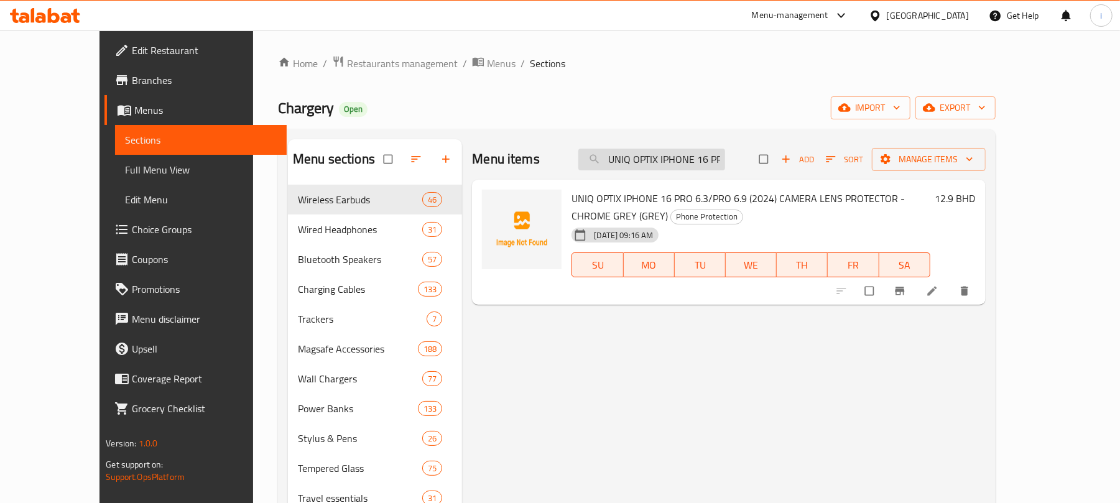
click at [725, 163] on input "UNIQ OPTIX IPHONE 16 PRO 6.3/PRO 6.9 (2024) CAMERA LENS PROTECTOR - CHROME GREY…" at bounding box center [651, 160] width 147 height 22
paste input "Skinarma [PERSON_NAME] Ipad Pro 11" (2024) M4 2In1 Detachable Case Silver"
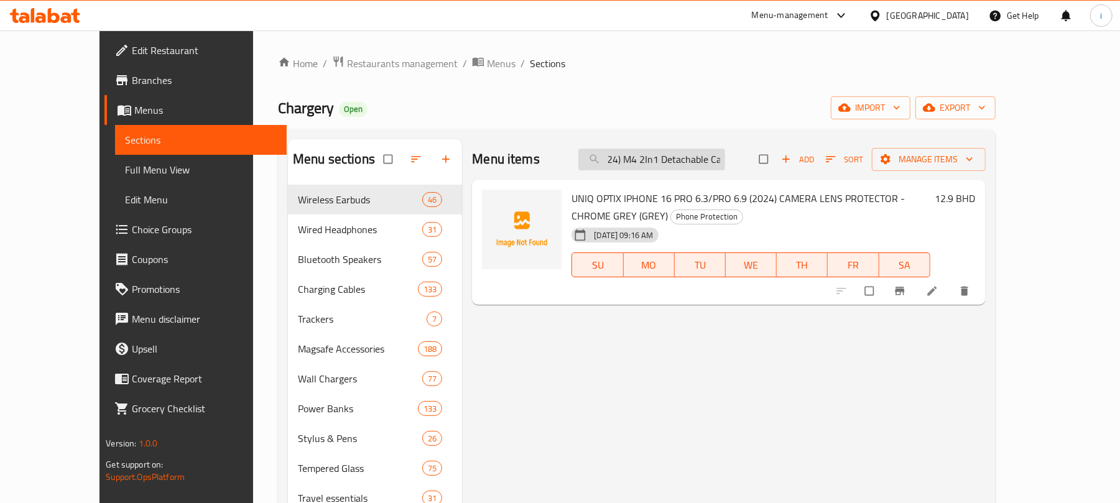
type input "Skinarma [PERSON_NAME] Ipad Pro 11" (2024) M4 2In1 Detachable Case Silver"
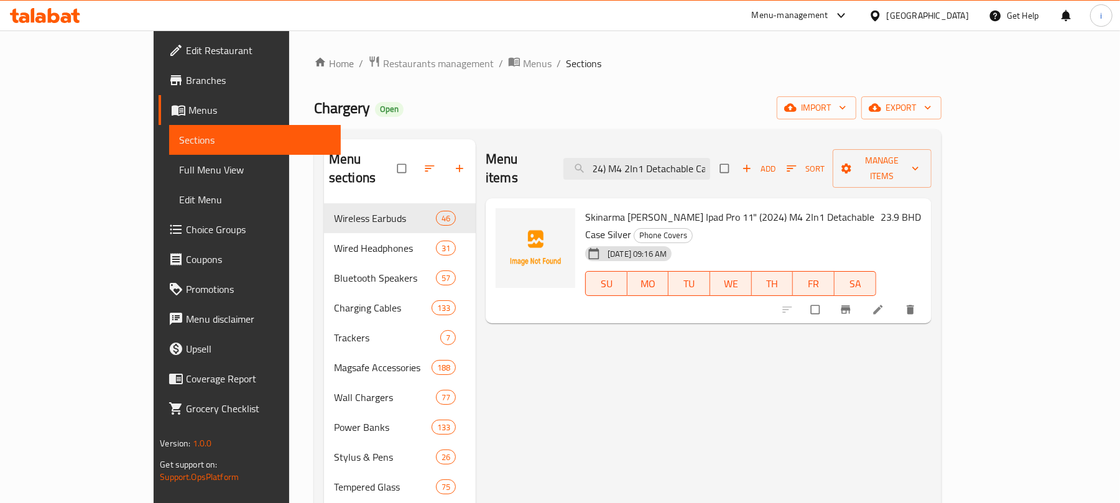
scroll to position [0, 0]
click at [684, 158] on input "Skinarma [PERSON_NAME] Ipad Pro 11" (2024) M4 2In1 Detachable Case Silver" at bounding box center [636, 169] width 147 height 22
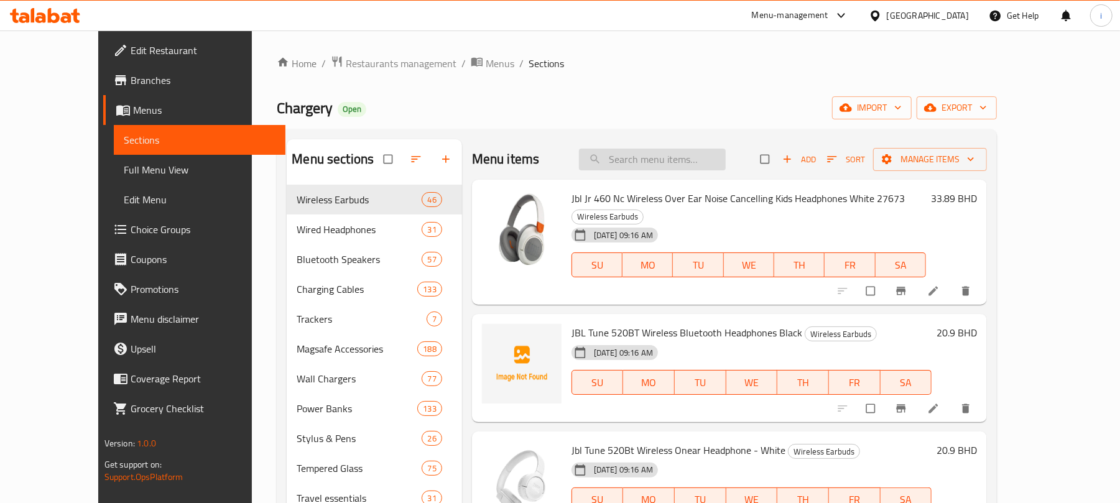
click at [670, 170] on input "search" at bounding box center [652, 160] width 147 height 22
paste input "Skinarma [PERSON_NAME] Ipad Pro 11" (2024) M4 2In1 Detachable Case Silver"
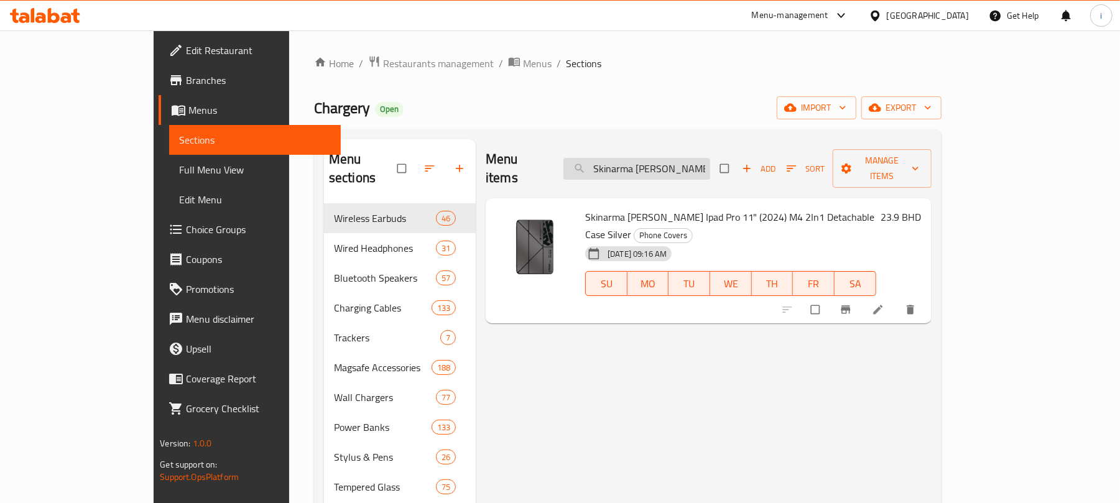
click at [710, 162] on input "Skinarma [PERSON_NAME] Ipad Pro 11" (2024) M4 2In1 Detachable Case Silver" at bounding box center [636, 169] width 147 height 22
paste input "search"
type input "Skinarma"
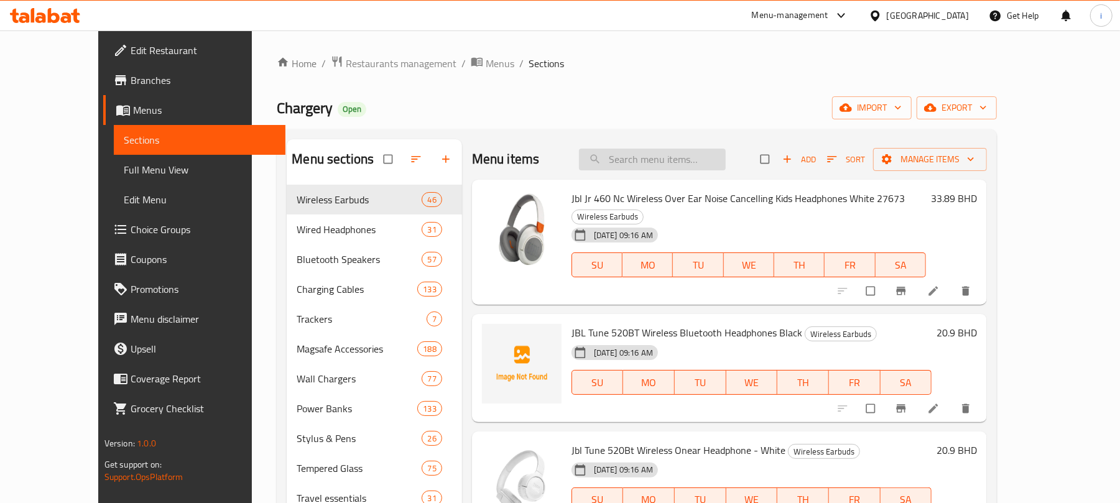
click at [685, 162] on input "search" at bounding box center [652, 160] width 147 height 22
paste input "Skinarma [PERSON_NAME] Ipad Pro 11" (2024) M4 2In1 Detachable Case Silver"
type input "Skinarma [PERSON_NAME] Ipad Pro 11" (2024) M4 2In1 Detachable Case Silver"
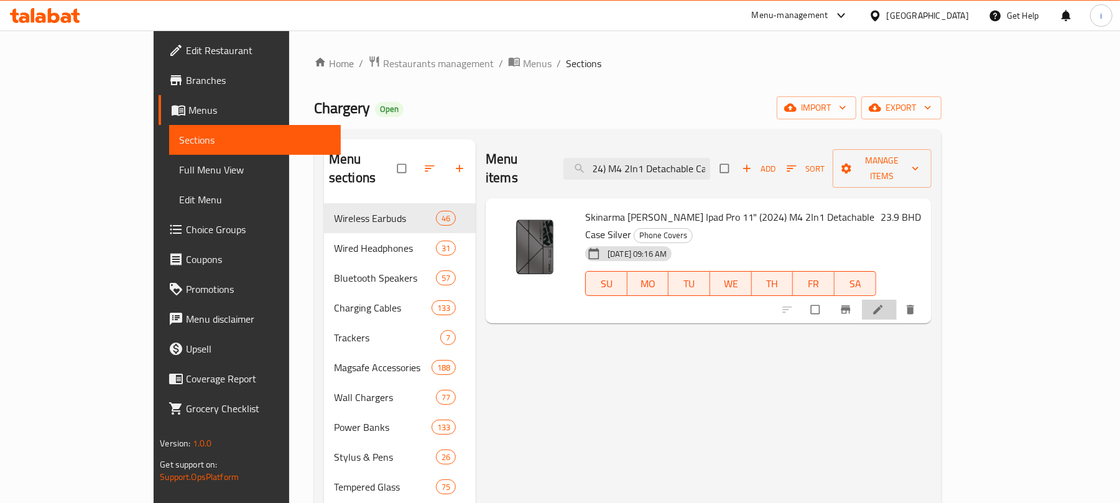
click at [884, 303] on icon at bounding box center [878, 309] width 12 height 12
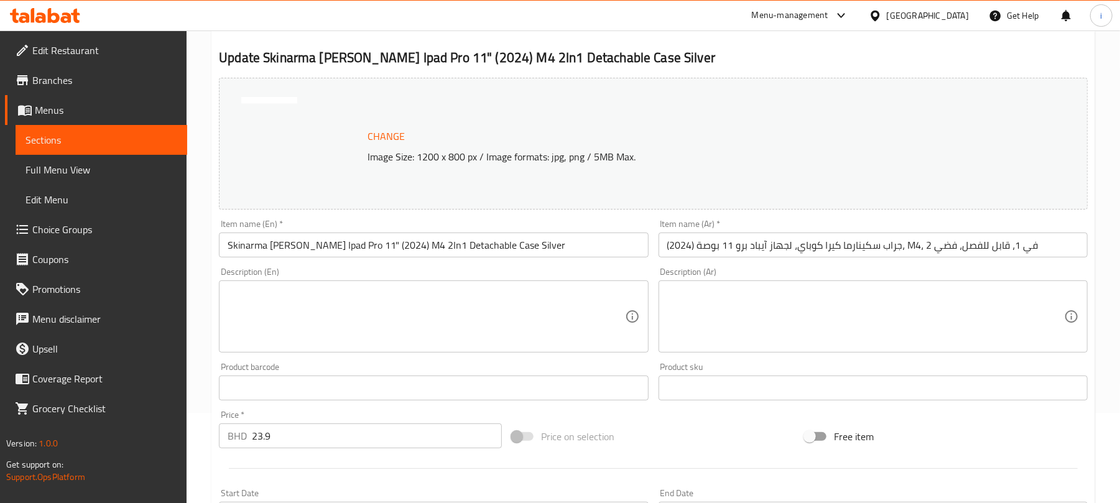
scroll to position [61, 0]
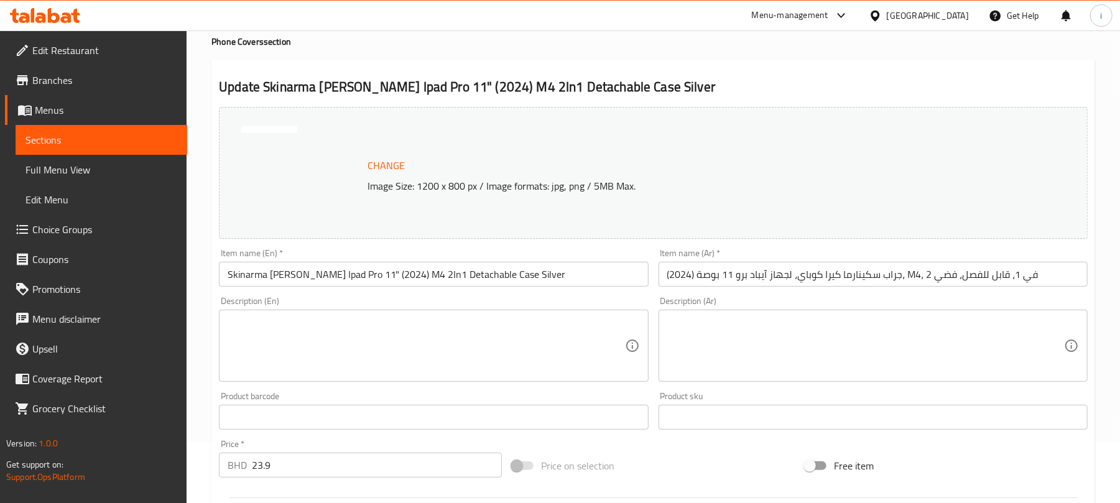
click at [844, 97] on div "Update Skinarma [PERSON_NAME] Ipad Pro 11" (2024) M4 2In1 Detachable Case Silve…" at bounding box center [652, 431] width 883 height 742
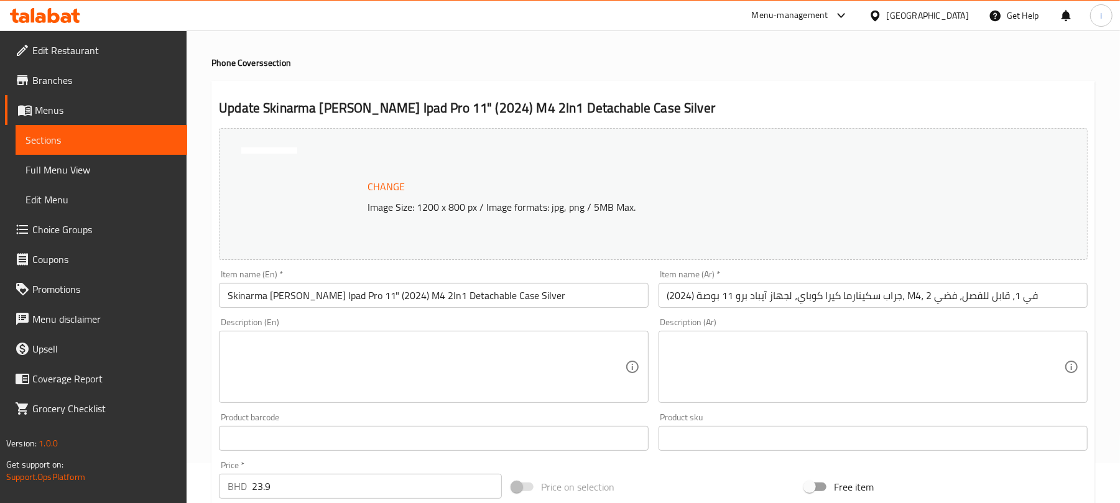
scroll to position [0, 0]
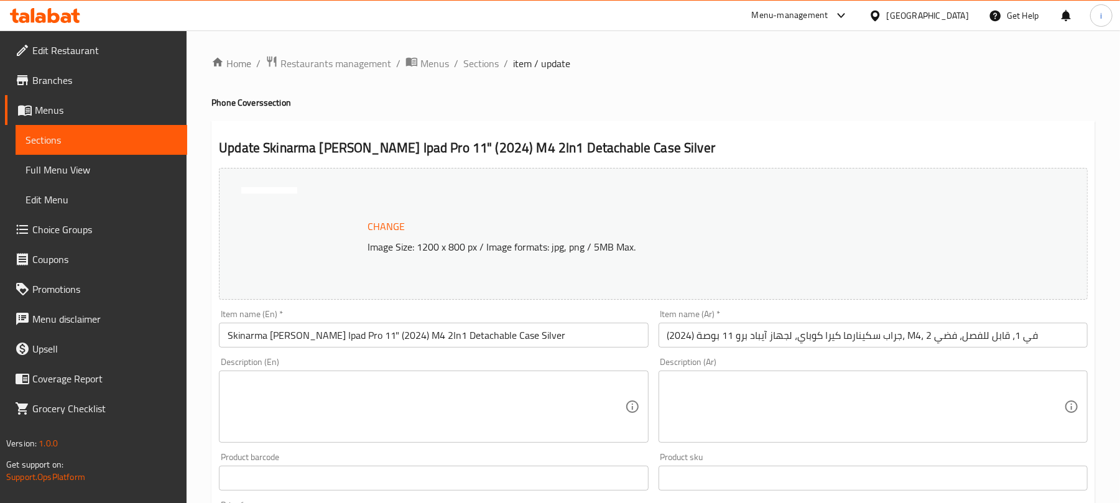
click at [856, 100] on h4 "Phone Covers section" at bounding box center [652, 102] width 883 height 12
click at [725, 83] on div "Home / Restaurants management / Menus / Sections / item / update Phone Covers s…" at bounding box center [652, 463] width 883 height 816
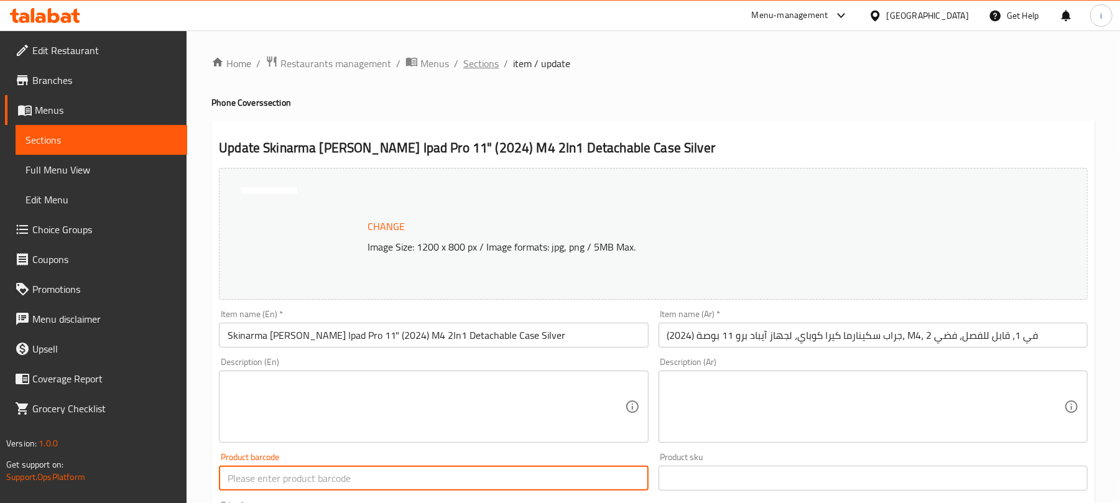
click at [469, 62] on span "Sections" at bounding box center [480, 63] width 35 height 15
